Goal: Transaction & Acquisition: Download file/media

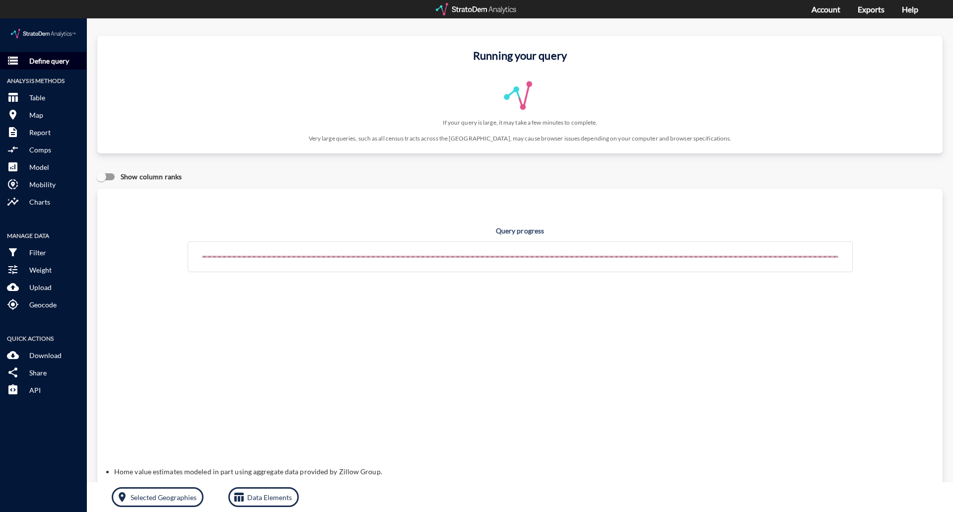
click button "storage Define query"
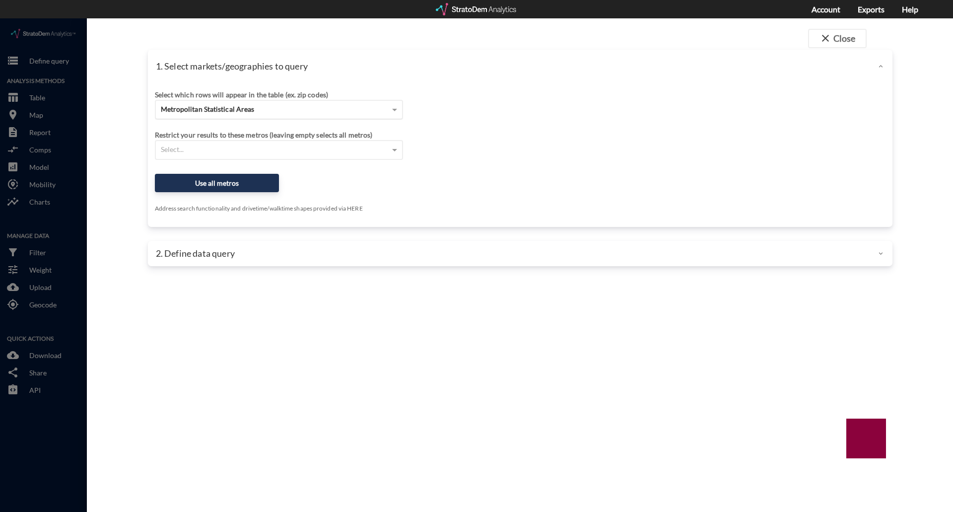
click div "Metropolitan Statistical Areas"
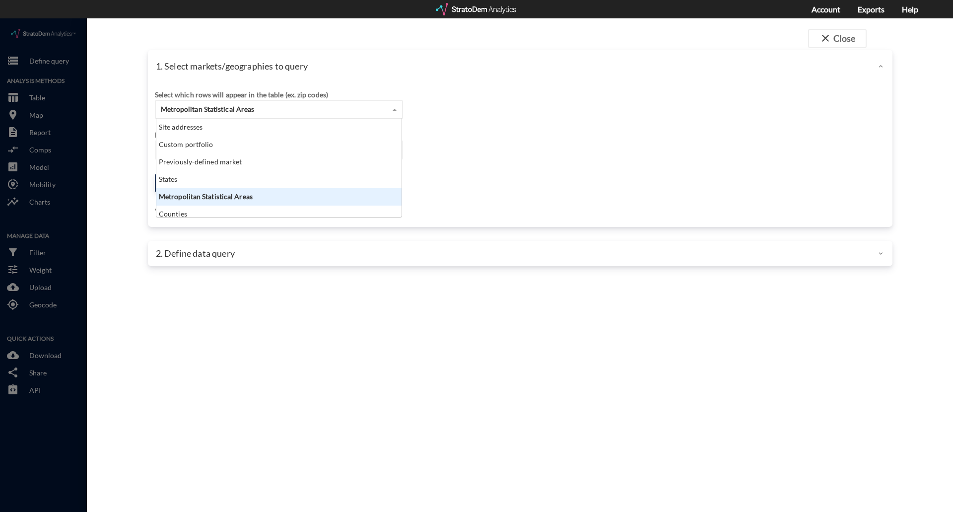
scroll to position [91, 239]
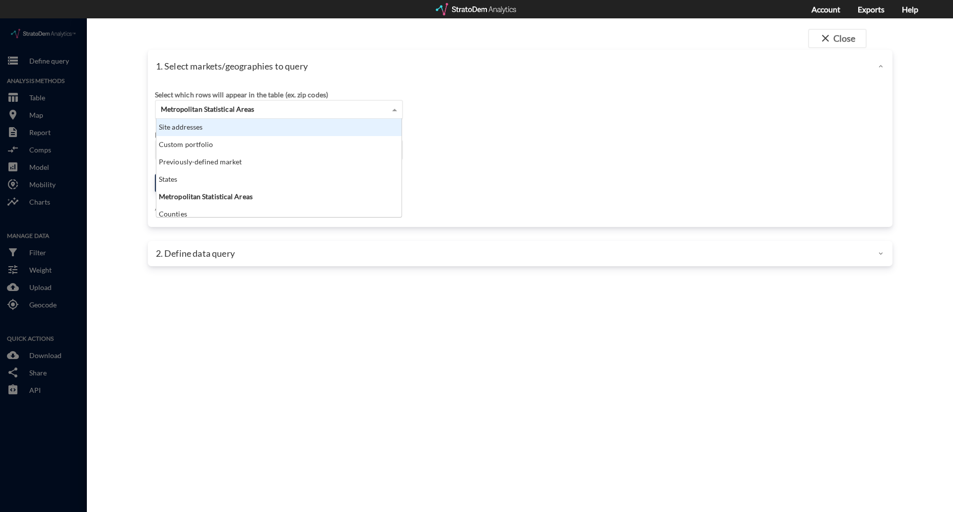
click div "Site addresses"
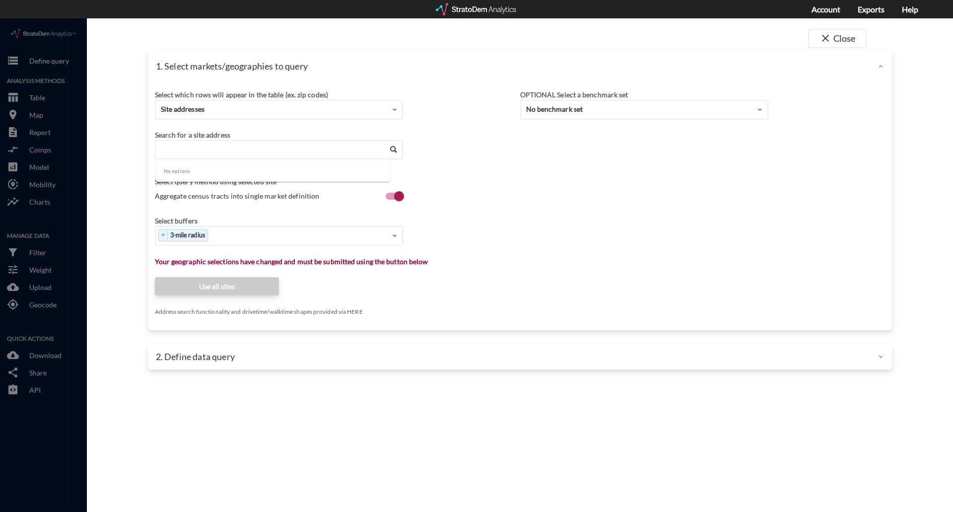
click input "Enter an address"
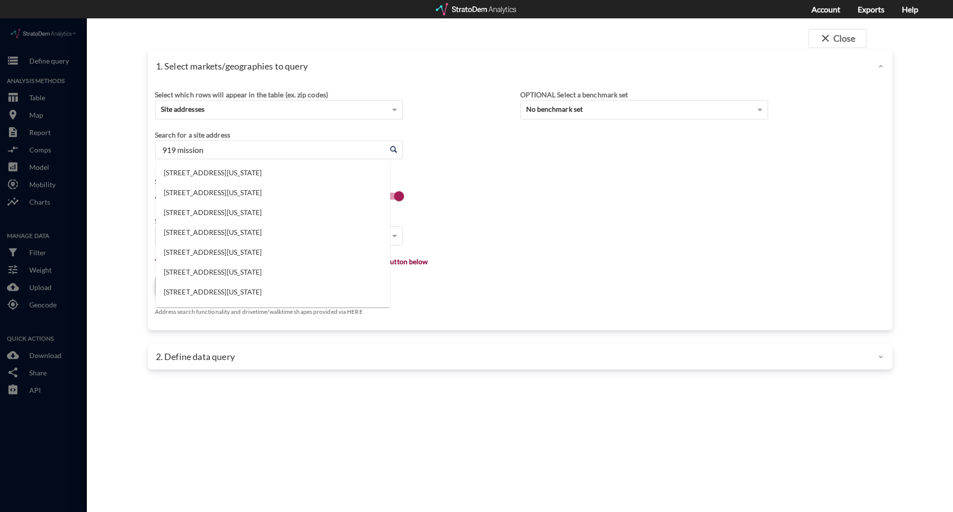
type input "919 mission"
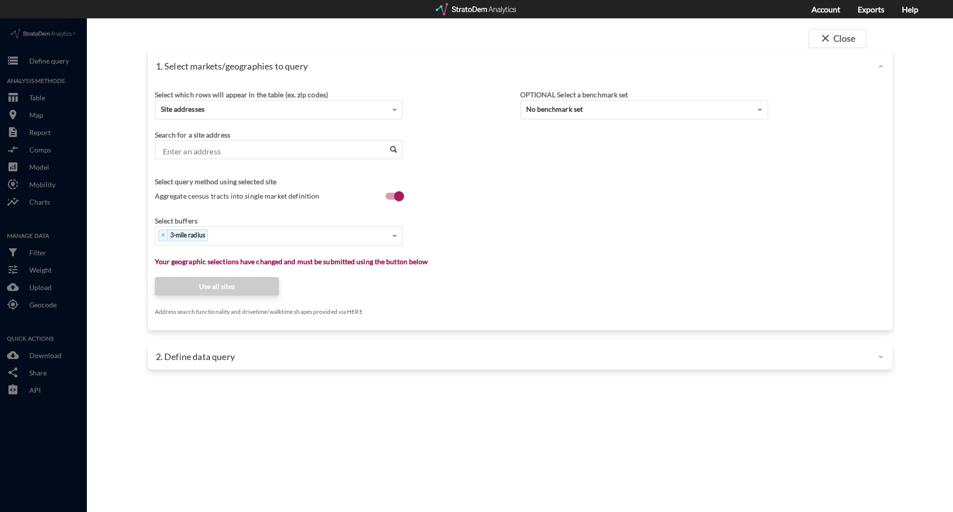
click div "Search for a site address Enter an address Enter an address Select query method…"
click input "Enter an address"
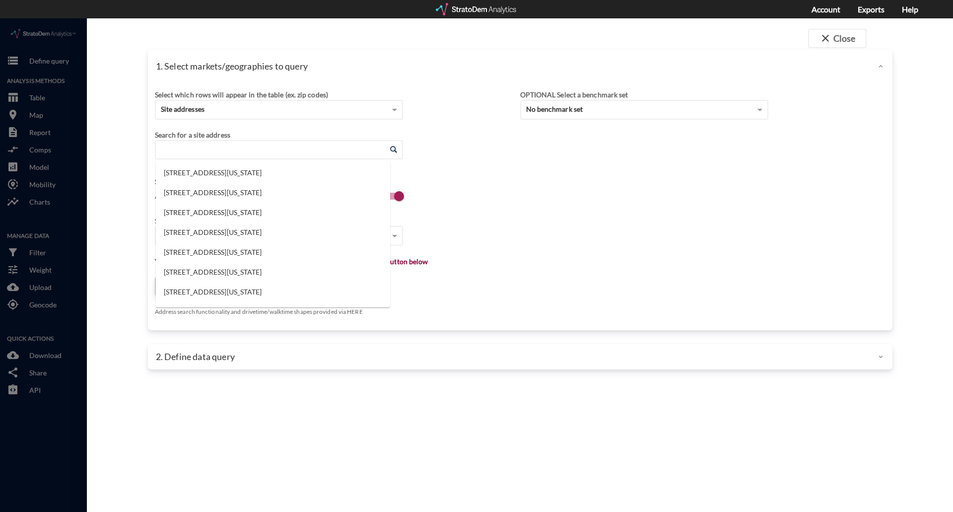
paste input "919 Mission Street South Pasadena, CA 91030"
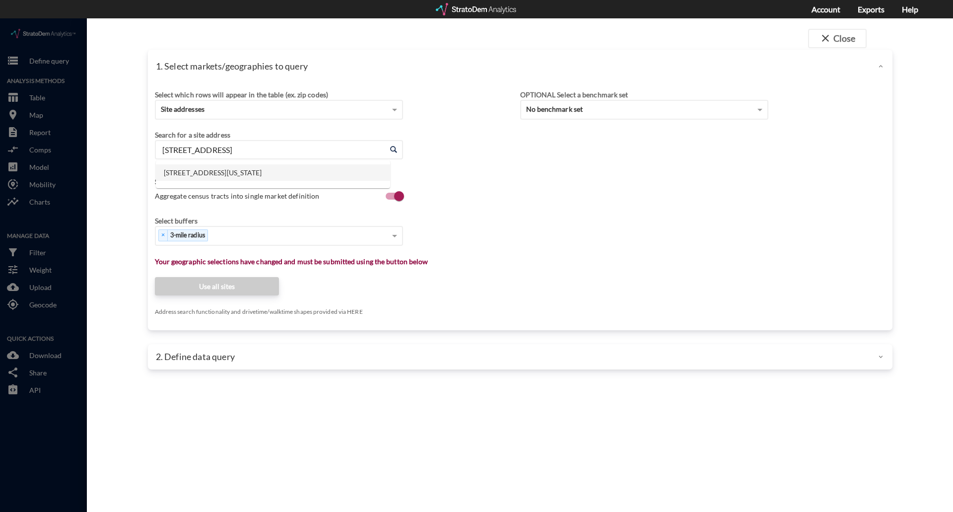
click li "919 Mission St, S Pasadena, California"
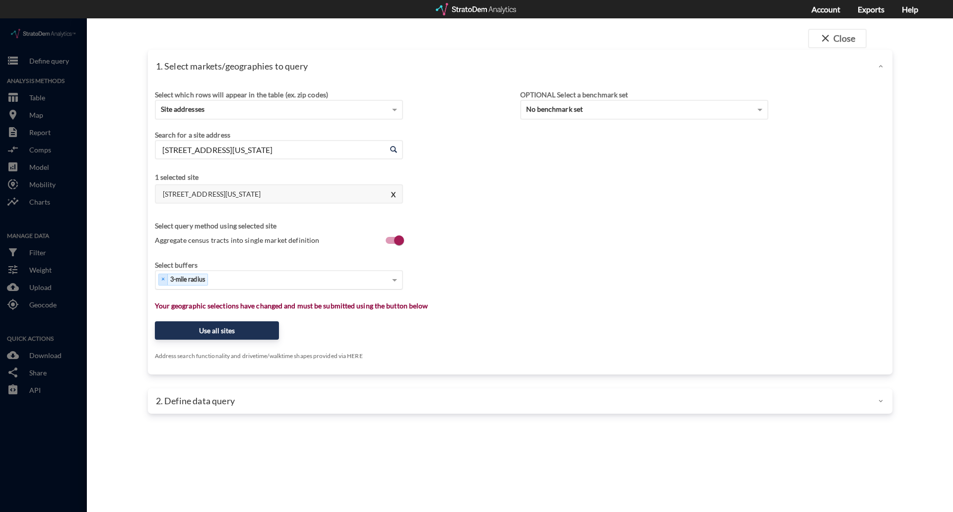
type input "919 Mission St, S Pasadena, California"
click div "Select..."
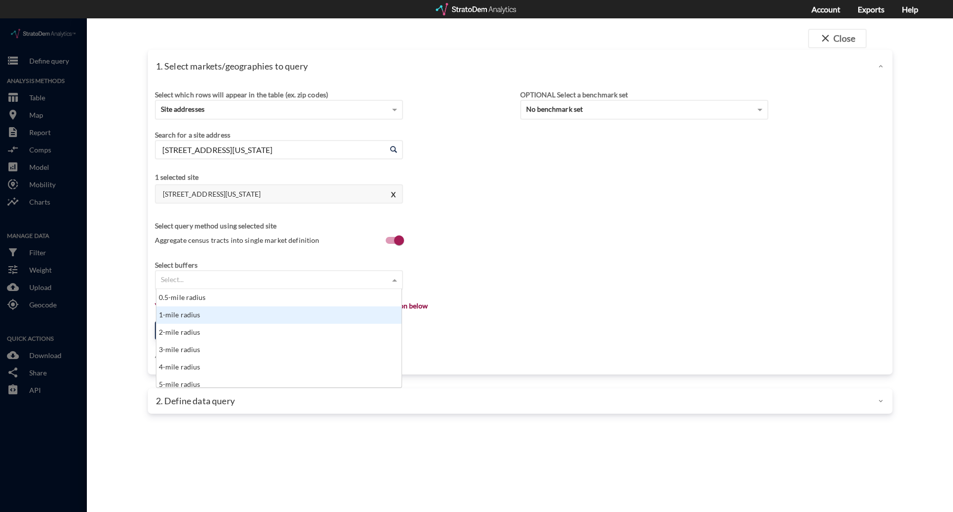
click div "1-mile radius"
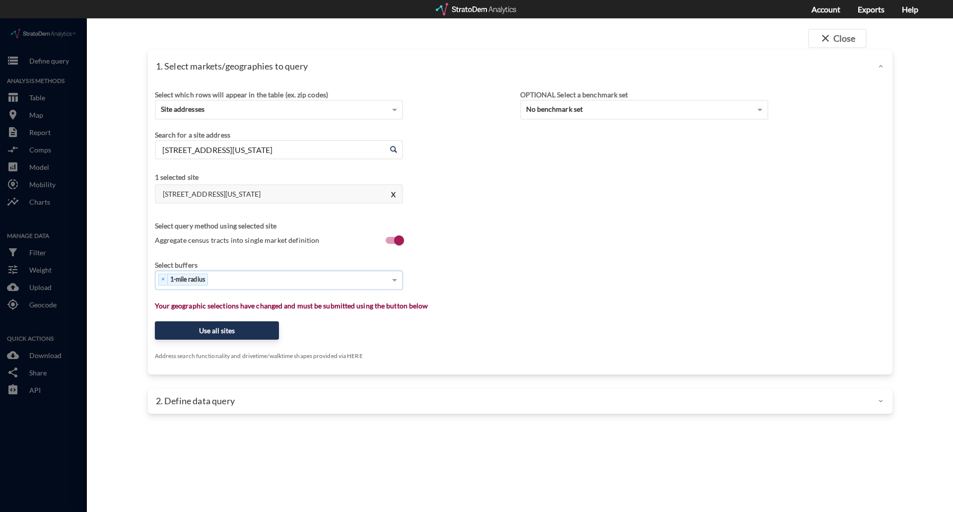
click div "× 1-mile radius"
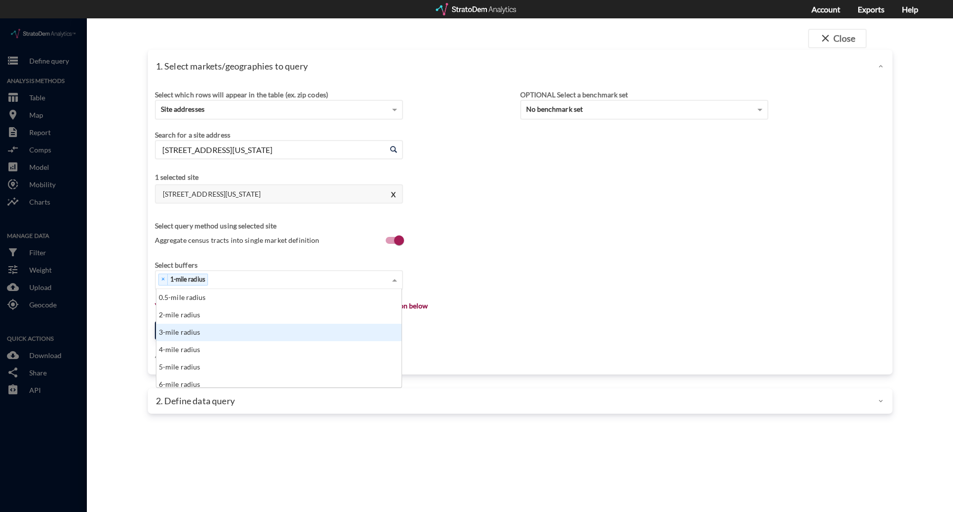
click div "3-mile radius"
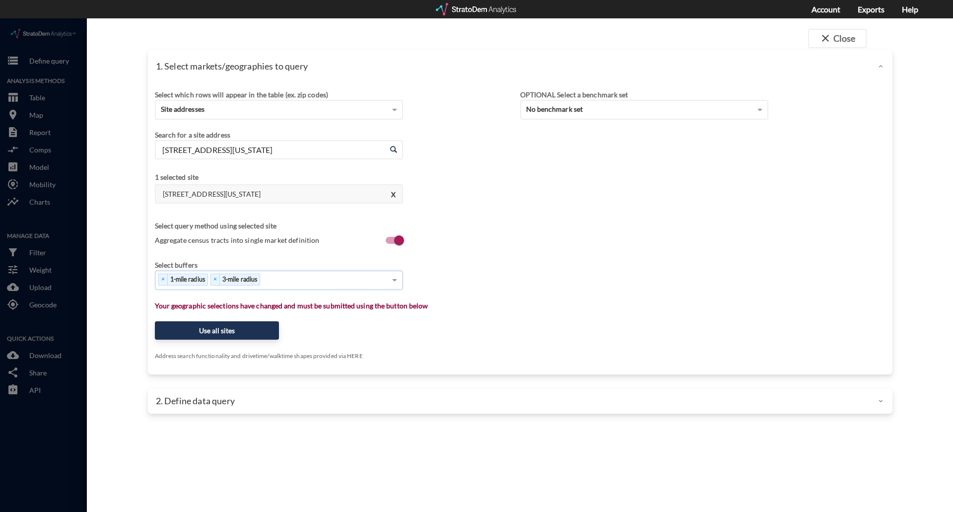
click div "× 1-mile radius × 3-mile radius"
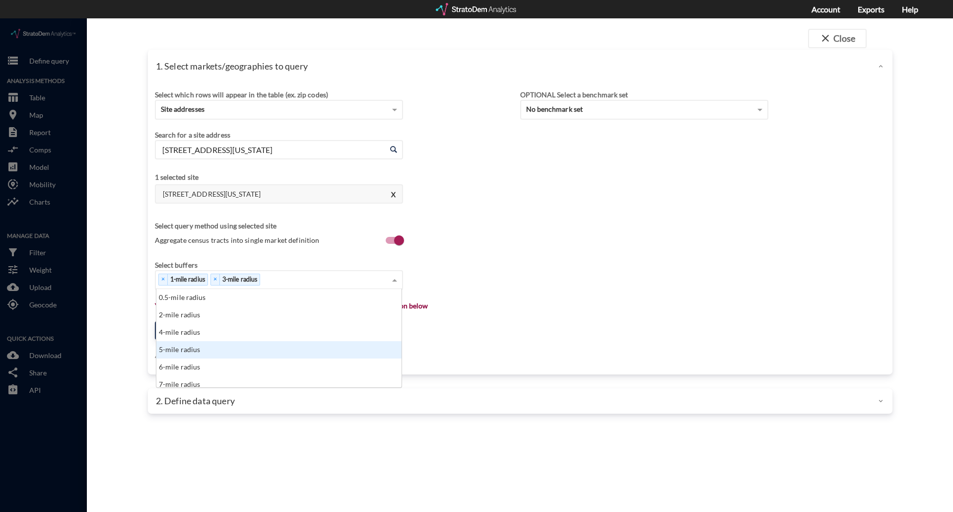
click div "5-mile radius"
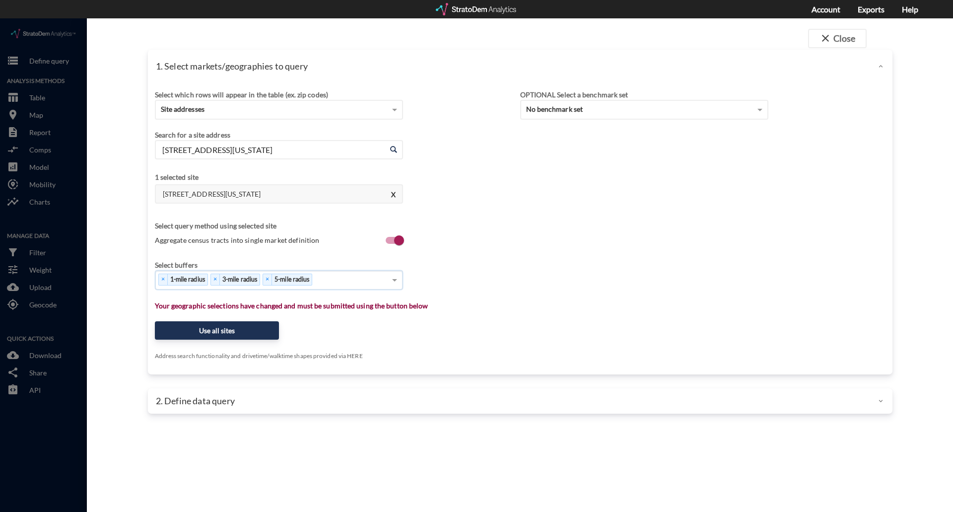
click div "× 1-mile radius × 3-mile radius × 5-mile radius"
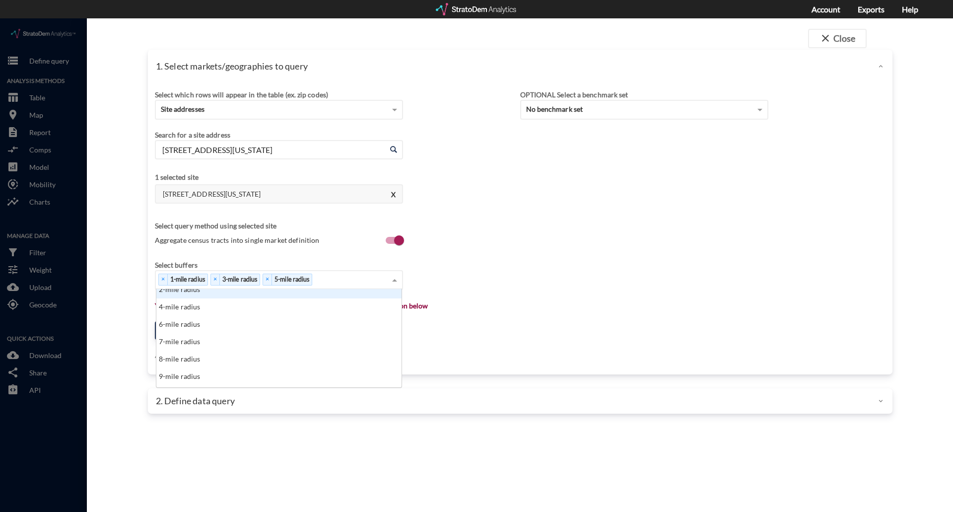
scroll to position [50, 0]
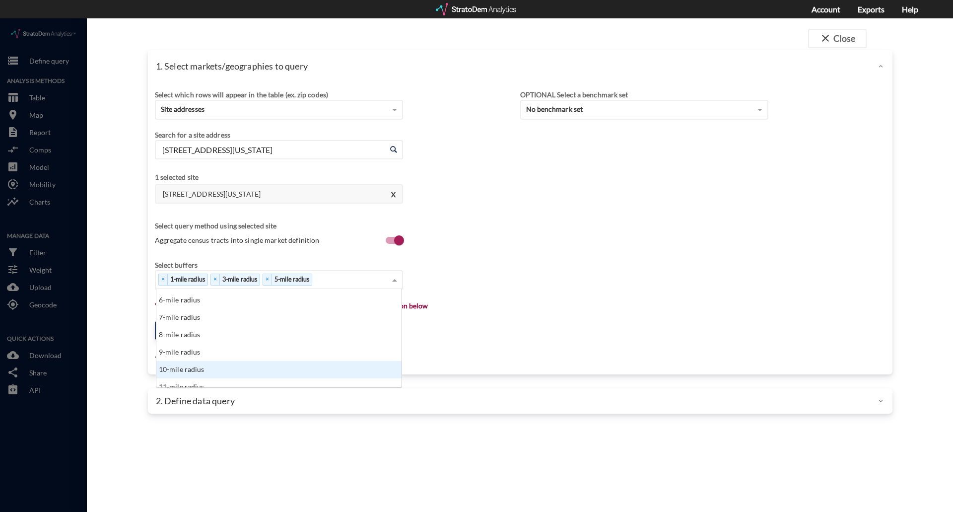
click div "10-mile radius"
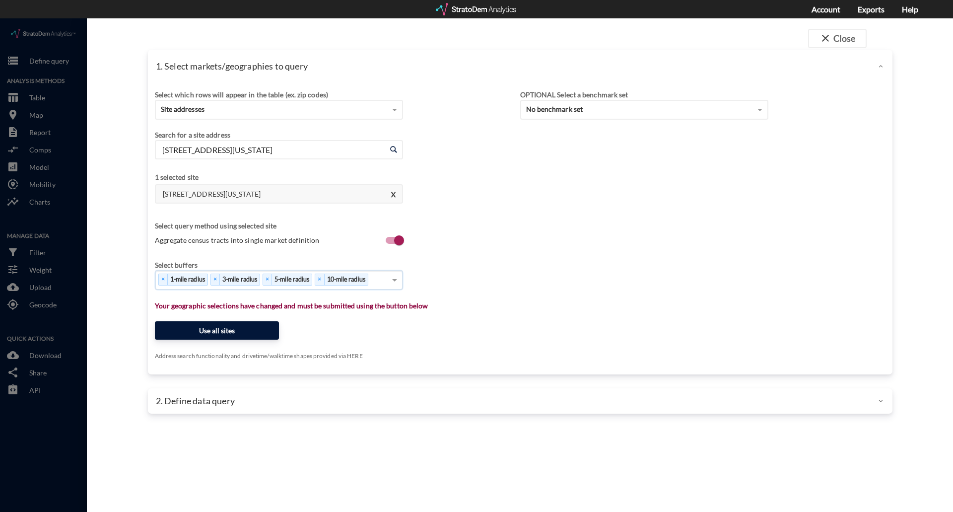
click button "Use all sites"
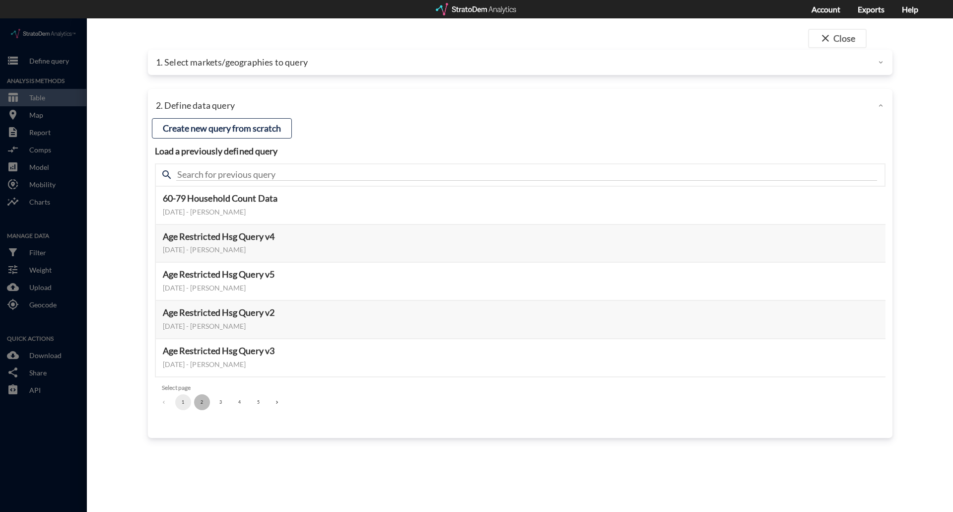
click button "2"
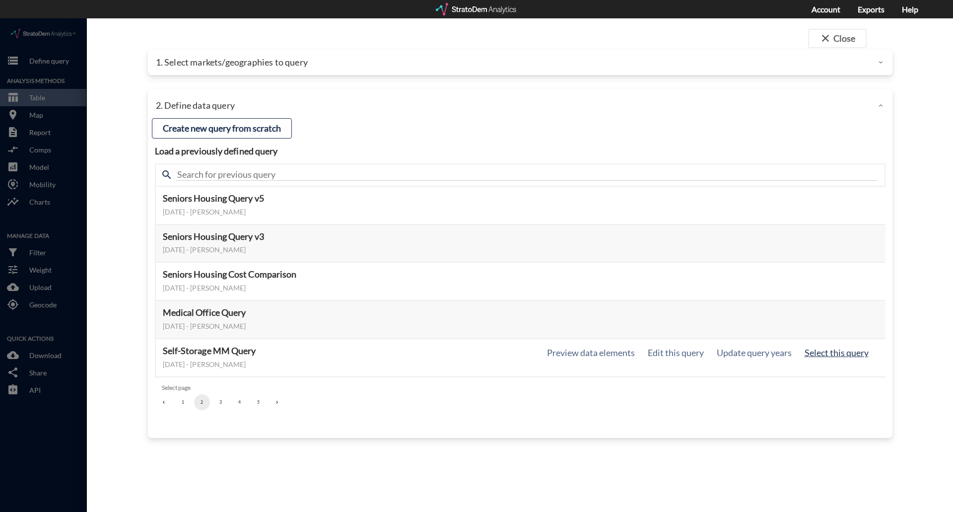
click button "Select this query"
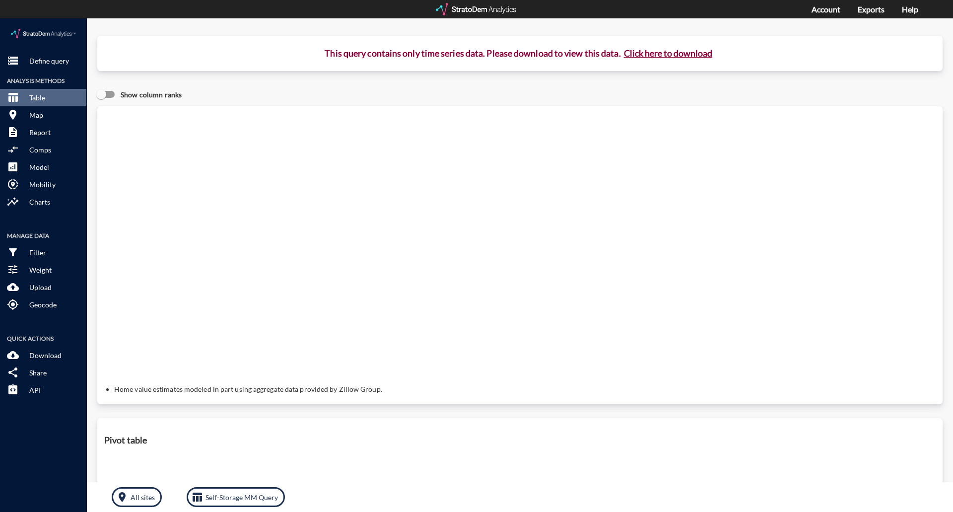
click button "Click here to download"
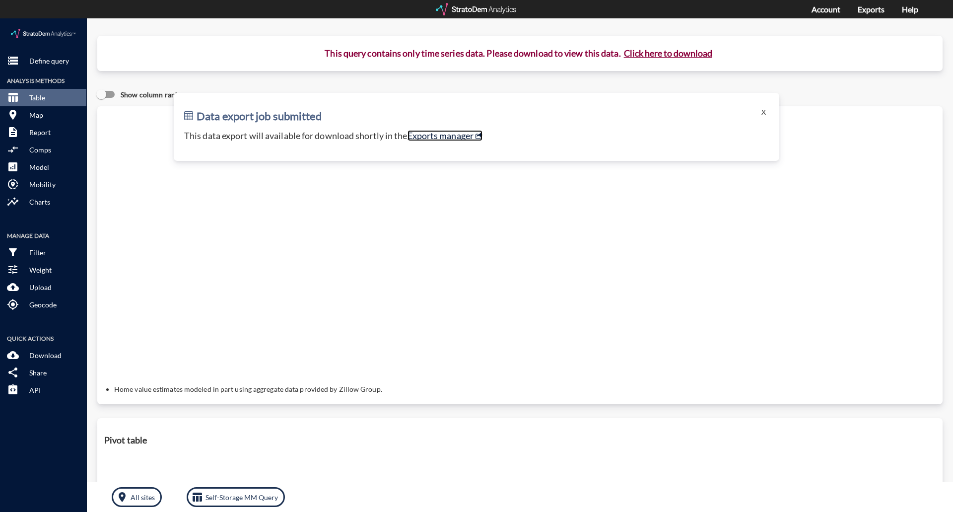
click link "Exports manager"
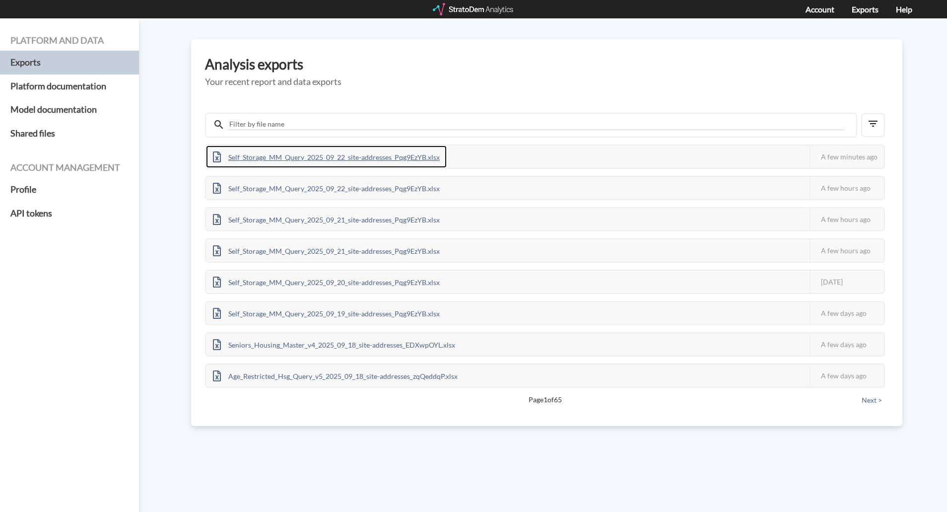
click at [288, 160] on div "Self_Storage_MM_Query_2025_09_22_site-addresses_Pqg9EzYB.xlsx" at bounding box center [326, 156] width 241 height 22
